Goal: Communication & Community: Answer question/provide support

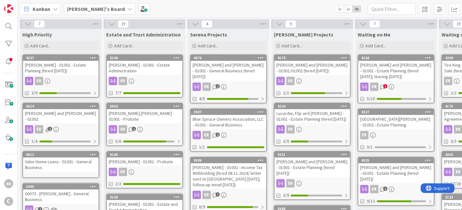
click at [395, 75] on div "[PERSON_NAME] and [PERSON_NAME] - 01001 - Estate Planning (hired [DATE]; leavin…" at bounding box center [396, 71] width 76 height 20
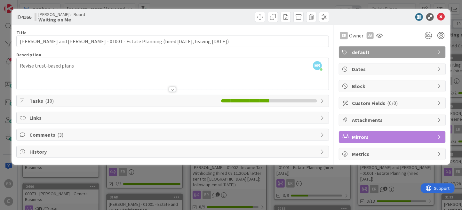
click at [24, 102] on icon at bounding box center [23, 100] width 6 height 5
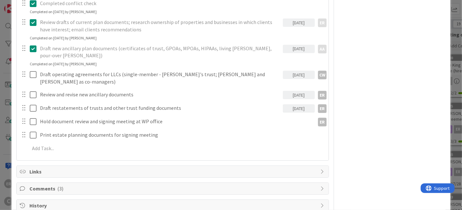
scroll to position [148, 0]
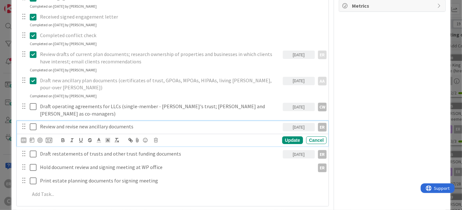
click at [33, 123] on icon at bounding box center [33, 127] width 7 height 8
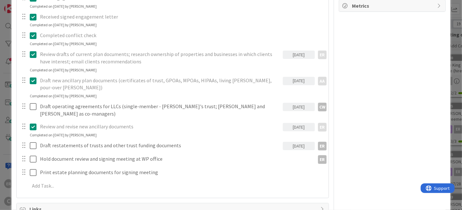
scroll to position [0, 0]
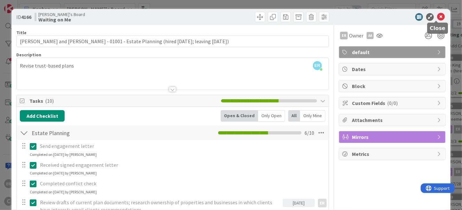
click at [437, 18] on icon at bounding box center [441, 17] width 8 height 8
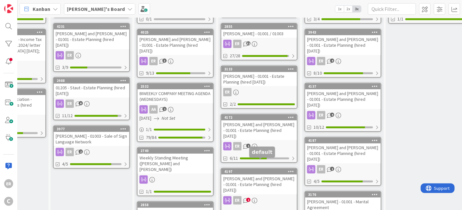
scroll to position [160, 221]
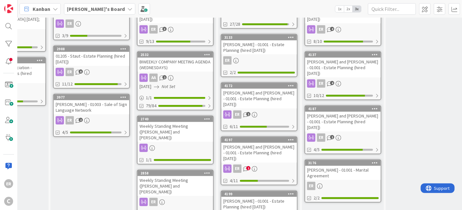
click at [285, 143] on div "[PERSON_NAME] and [PERSON_NAME] - 01001 - Estate Planning (hired [DATE])" at bounding box center [259, 153] width 76 height 20
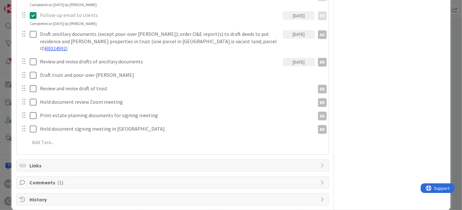
scroll to position [188, 0]
click at [34, 178] on span "Comments ( 1 )" at bounding box center [173, 182] width 288 height 8
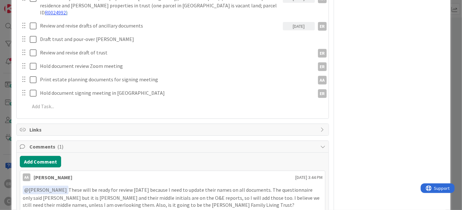
scroll to position [261, 0]
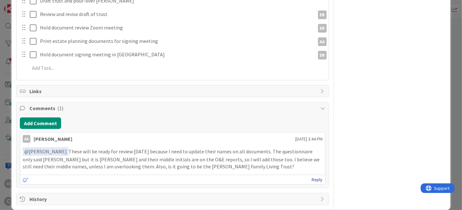
click at [315, 176] on link "Reply" at bounding box center [317, 180] width 11 height 8
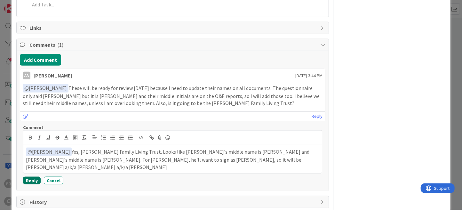
click at [34, 177] on button "Reply" at bounding box center [32, 181] width 18 height 8
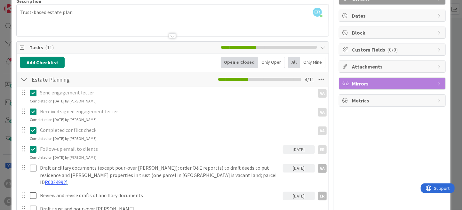
scroll to position [0, 0]
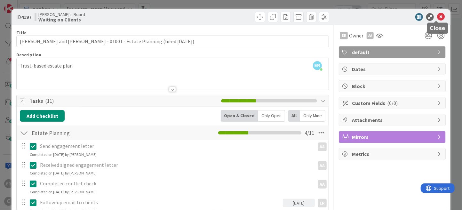
click at [437, 15] on icon at bounding box center [441, 17] width 8 height 8
